Goal: Information Seeking & Learning: Learn about a topic

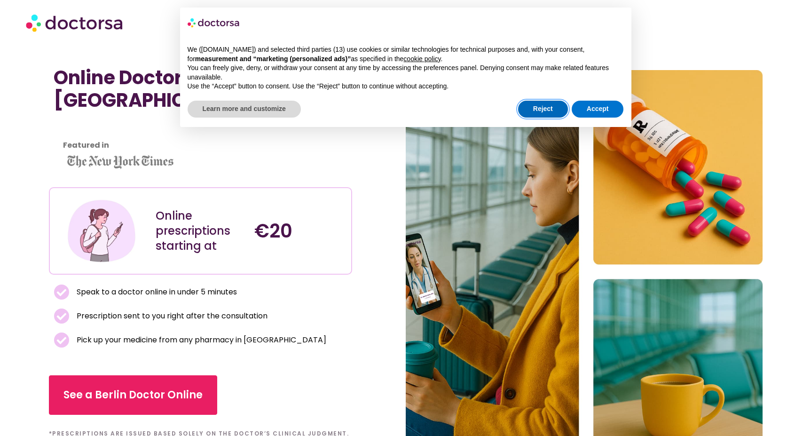
click at [546, 108] on button "Reject" at bounding box center [543, 109] width 50 height 17
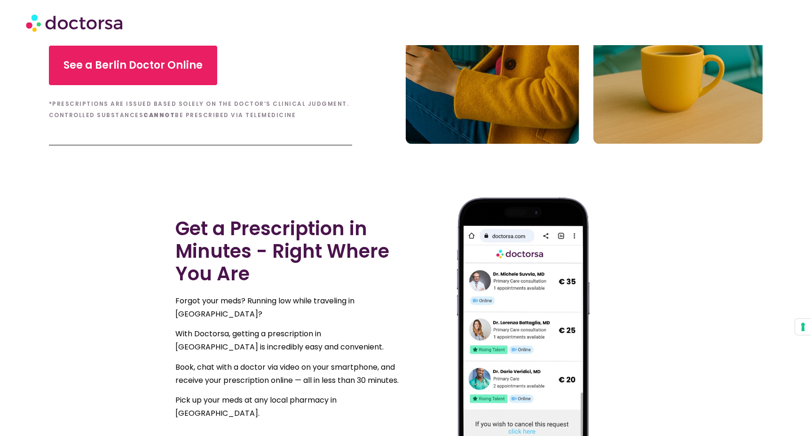
scroll to position [451, 0]
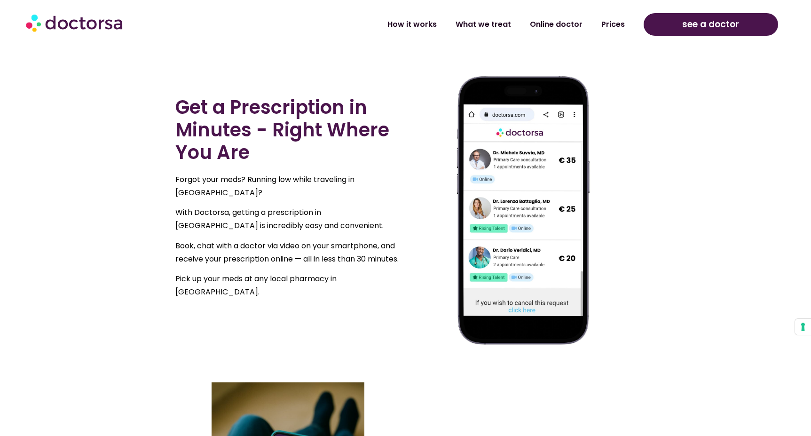
drag, startPoint x: 252, startPoint y: 266, endPoint x: 252, endPoint y: 242, distance: 24.9
click at [252, 242] on p "Book, chat with a doctor via video on your smartphone, and receive your prescri…" at bounding box center [288, 252] width 226 height 26
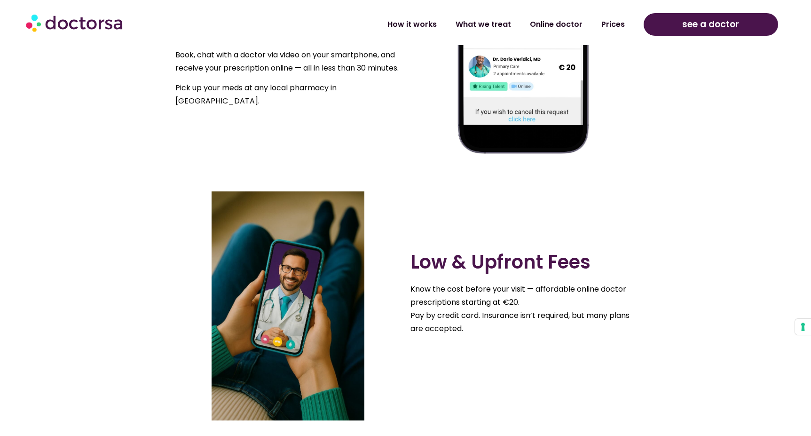
scroll to position [728, 0]
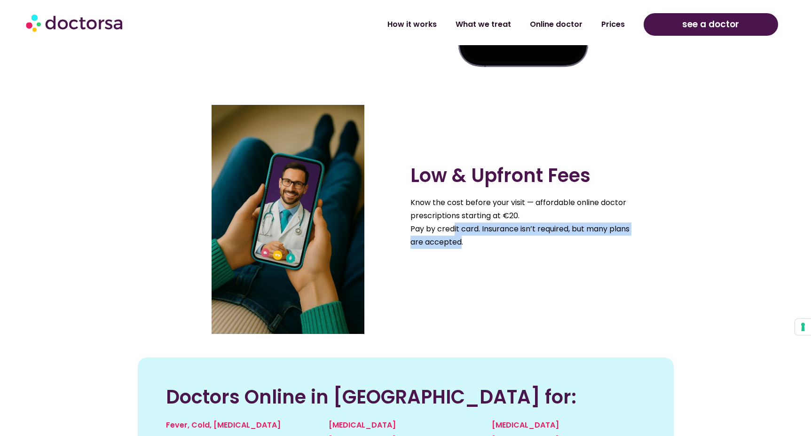
drag, startPoint x: 461, startPoint y: 246, endPoint x: 453, endPoint y: 230, distance: 17.9
click at [453, 230] on p "Know the cost before your visit — affordable online doctor prescriptions starti…" at bounding box center [523, 222] width 226 height 53
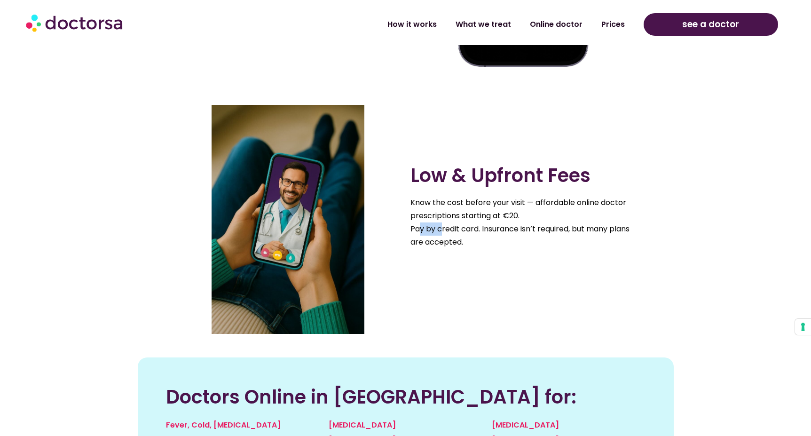
drag, startPoint x: 421, startPoint y: 232, endPoint x: 441, endPoint y: 229, distance: 20.4
click at [441, 229] on p "Know the cost before your visit — affordable online doctor prescriptions starti…" at bounding box center [523, 222] width 226 height 53
click at [439, 245] on p "Know the cost before your visit — affordable online doctor prescriptions starti…" at bounding box center [523, 222] width 226 height 53
drag, startPoint x: 469, startPoint y: 243, endPoint x: 445, endPoint y: 236, distance: 24.9
click at [445, 236] on p "Know the cost before your visit — affordable online doctor prescriptions starti…" at bounding box center [523, 222] width 226 height 53
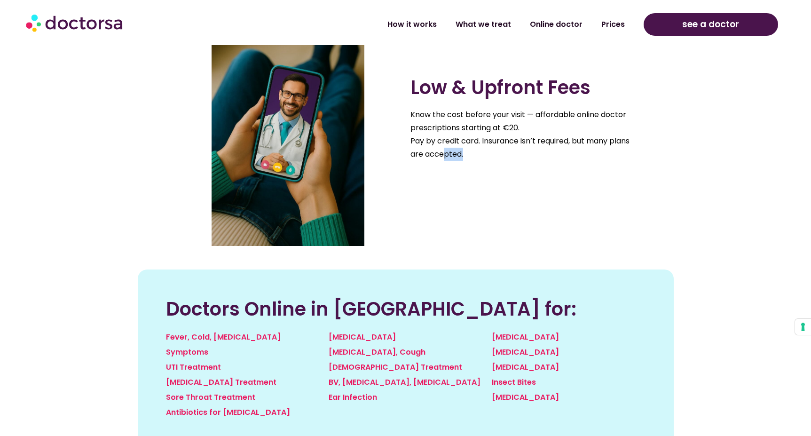
scroll to position [887, 0]
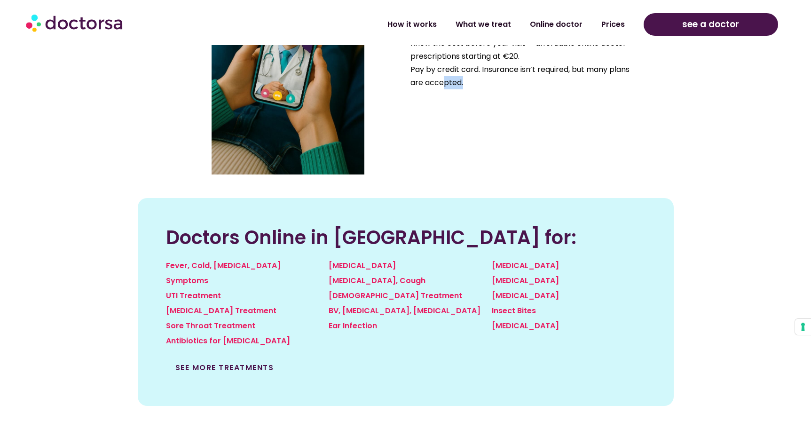
click at [257, 370] on link "See more treatments" at bounding box center [224, 367] width 99 height 11
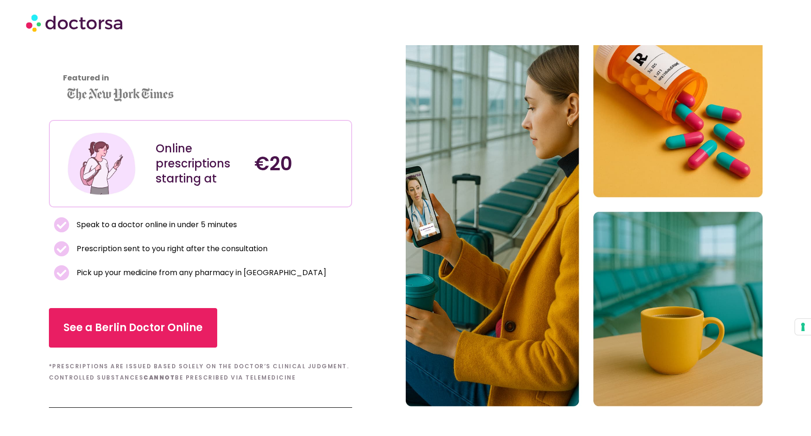
scroll to position [273, 0]
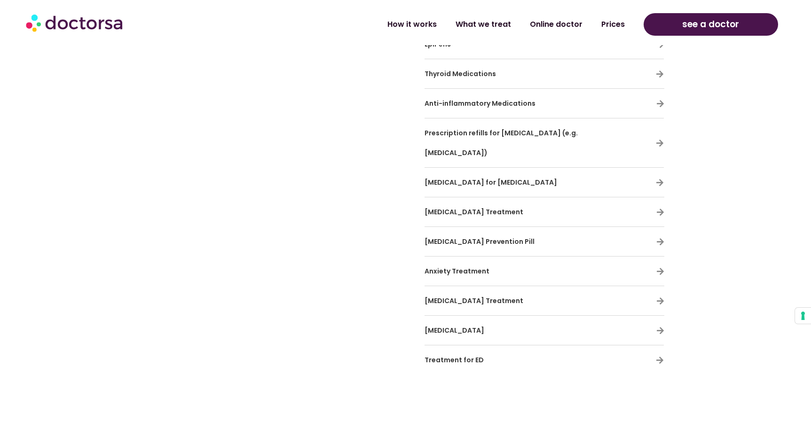
scroll to position [3028, 0]
